Goal: Task Accomplishment & Management: Use online tool/utility

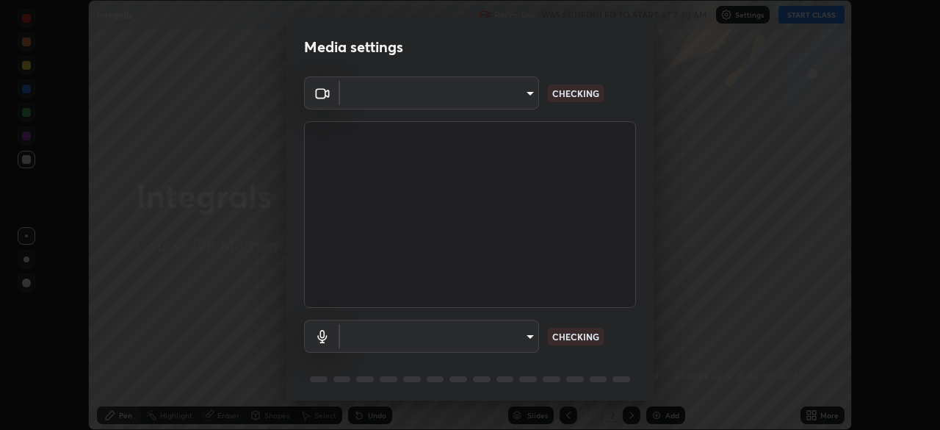
scroll to position [430, 940]
type input "0098613ca96d1cb365b3845fa694b9755ae94ec2d7c0f75973c998bbbf9ace16"
click at [504, 337] on body "Erase all Integrals Recording WAS SCHEDULED TO START AT 7:30 AM Settings START …" at bounding box center [470, 215] width 940 height 430
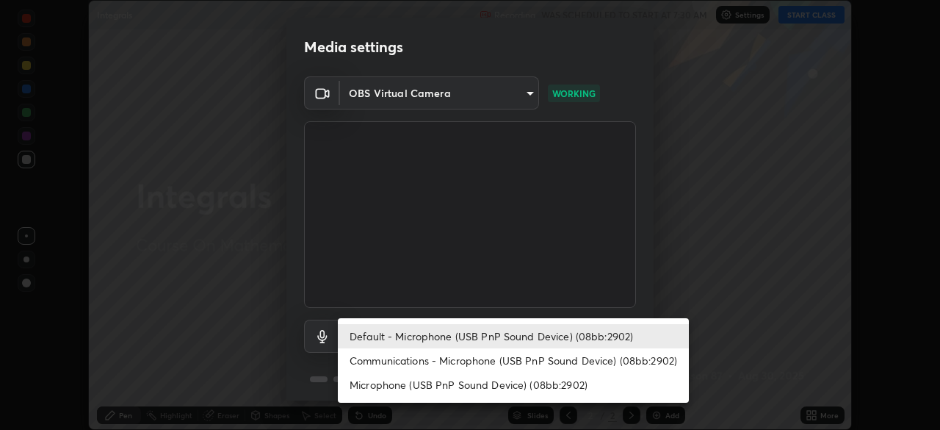
click at [539, 363] on li "Communications - Microphone (USB PnP Sound Device) (08bb:2902)" at bounding box center [513, 360] width 351 height 24
type input "communications"
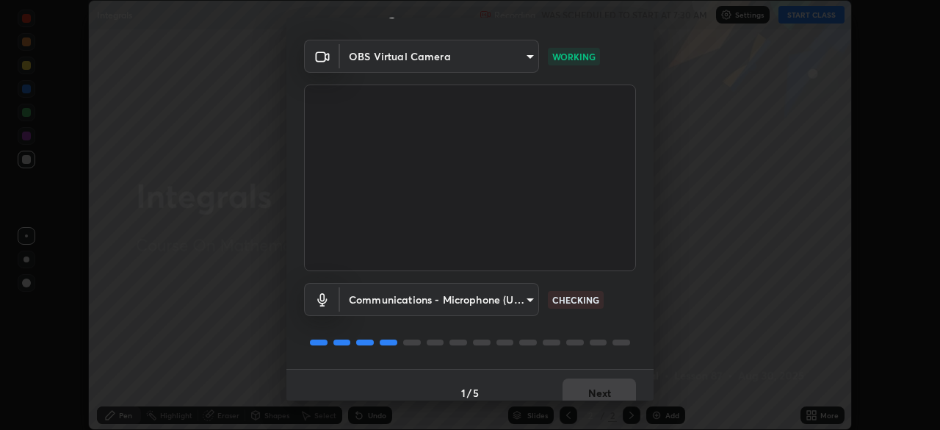
scroll to position [52, 0]
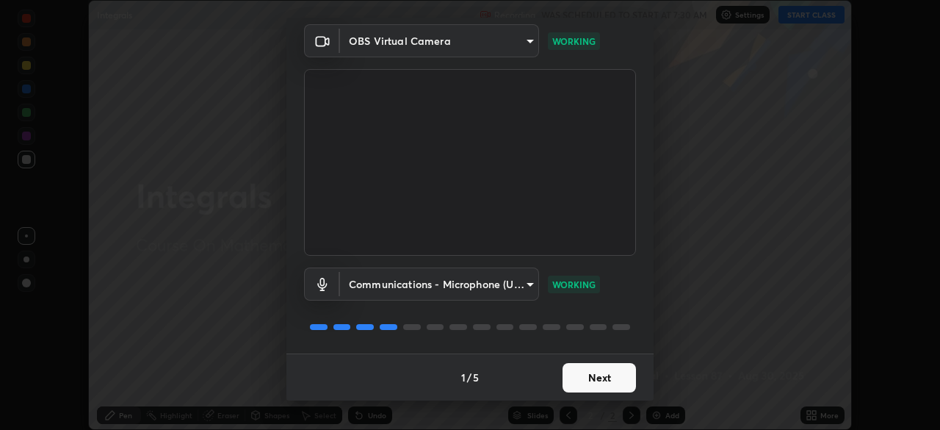
click at [602, 380] on button "Next" at bounding box center [598, 377] width 73 height 29
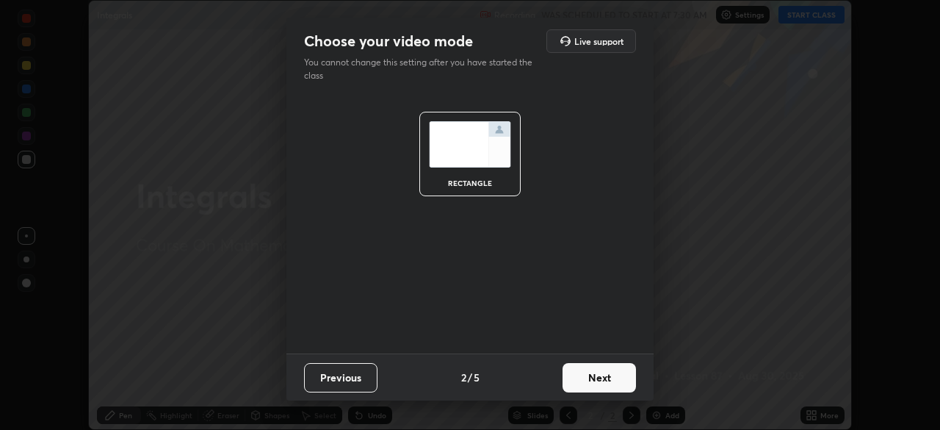
scroll to position [0, 0]
click at [595, 374] on button "Next" at bounding box center [598, 377] width 73 height 29
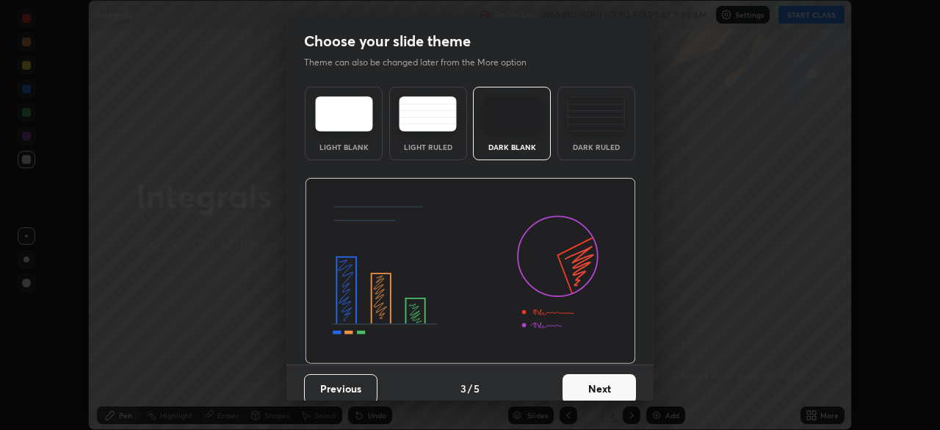
click at [612, 385] on button "Next" at bounding box center [598, 388] width 73 height 29
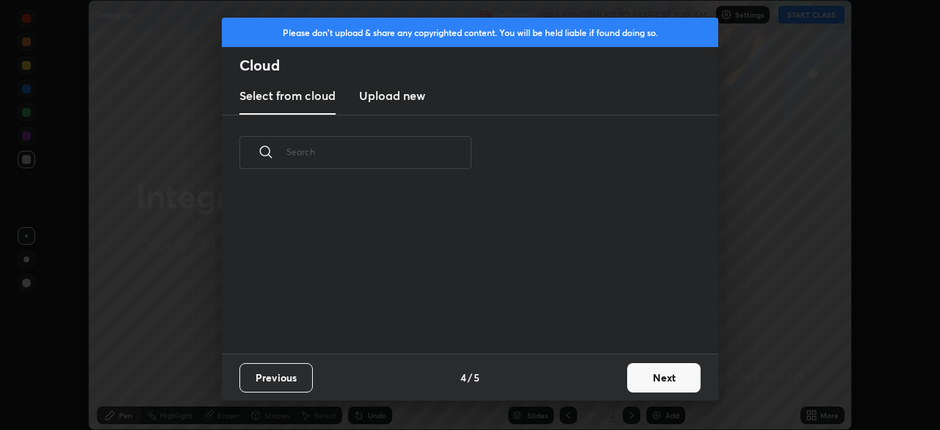
scroll to position [163, 471]
click at [662, 382] on button "Next" at bounding box center [663, 377] width 73 height 29
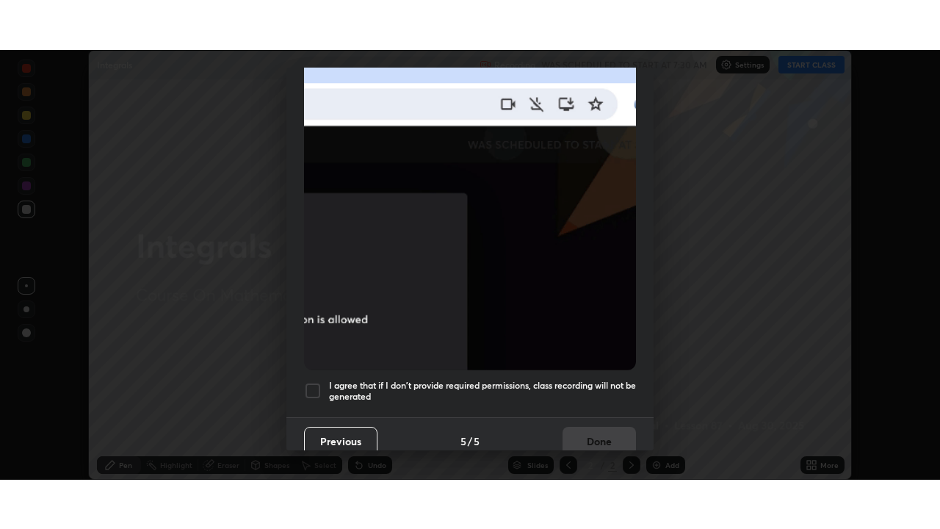
scroll to position [352, 0]
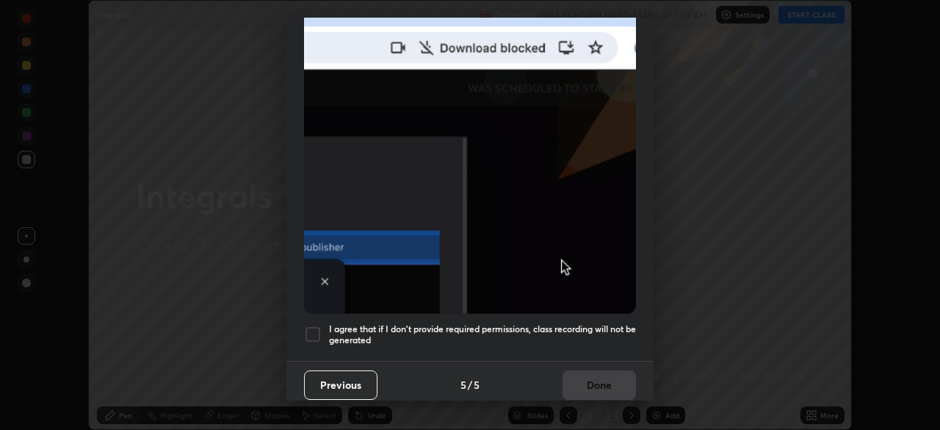
click at [316, 327] on div at bounding box center [313, 334] width 18 height 18
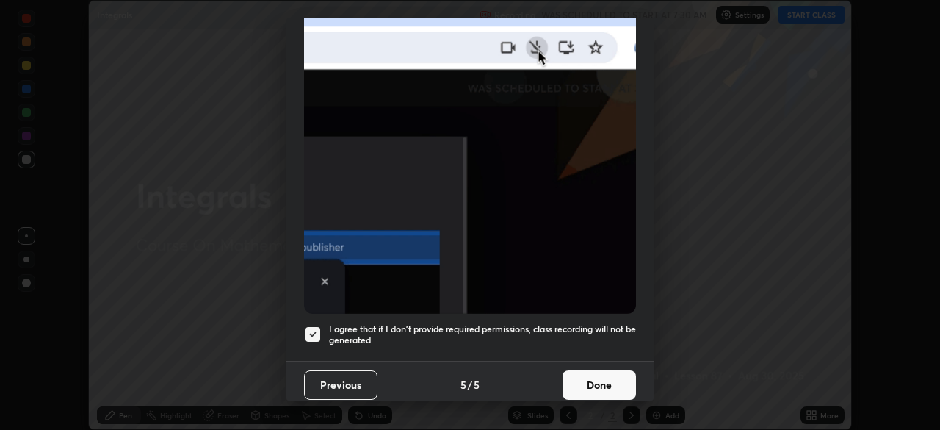
click at [611, 377] on button "Done" at bounding box center [598, 384] width 73 height 29
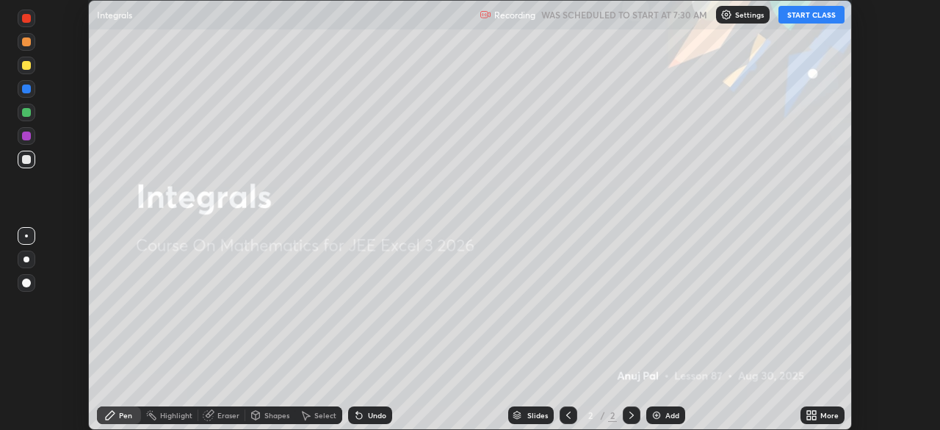
click at [793, 19] on button "START CLASS" at bounding box center [811, 15] width 66 height 18
click at [808, 413] on icon at bounding box center [809, 412] width 4 height 4
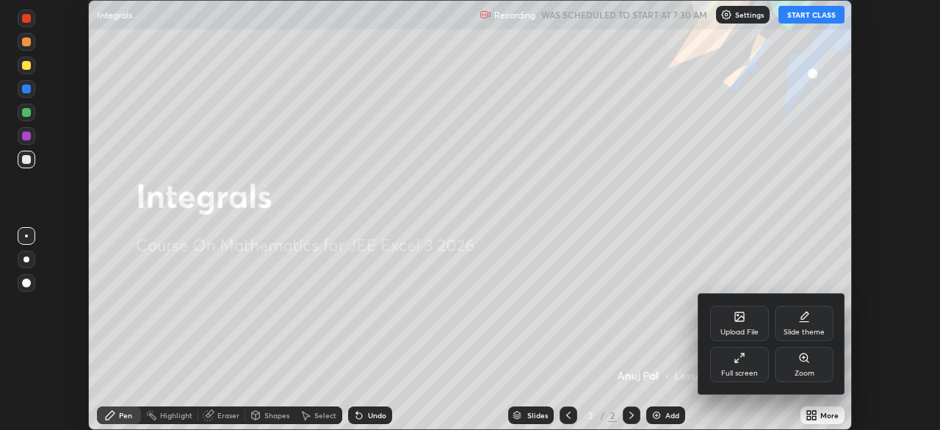
click at [745, 367] on div "Full screen" at bounding box center [739, 364] width 59 height 35
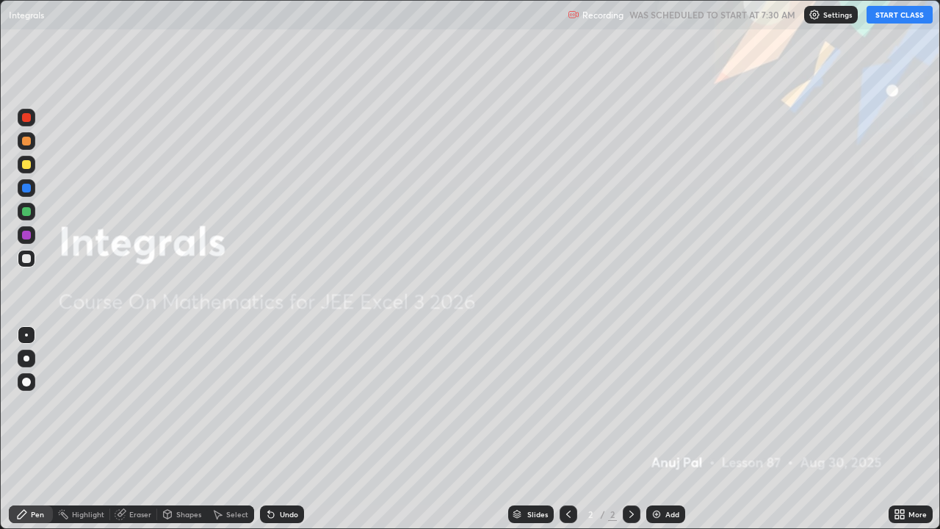
scroll to position [529, 940]
click at [662, 429] on div "Add" at bounding box center [665, 514] width 39 height 18
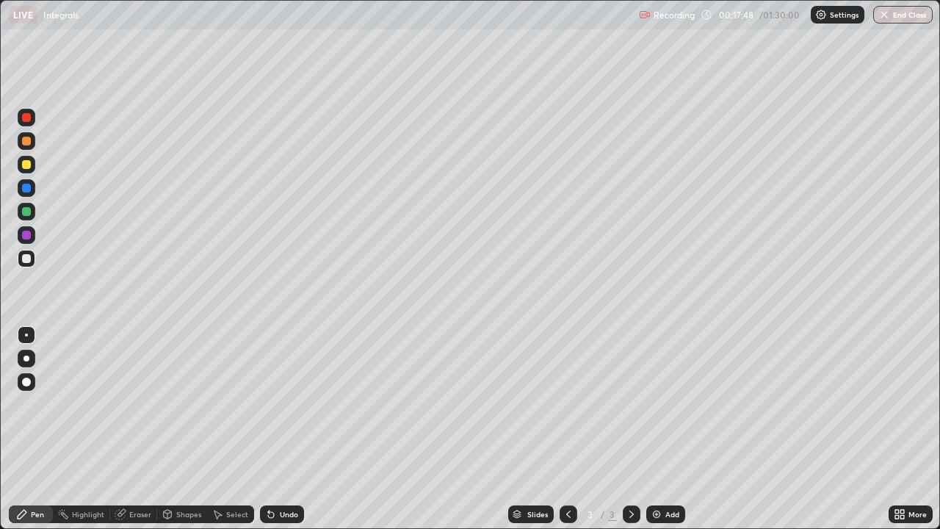
click at [27, 141] on div at bounding box center [26, 141] width 9 height 9
click at [272, 429] on icon at bounding box center [271, 514] width 12 height 12
click at [32, 263] on div at bounding box center [27, 259] width 18 height 18
